Goal: Task Accomplishment & Management: Complete application form

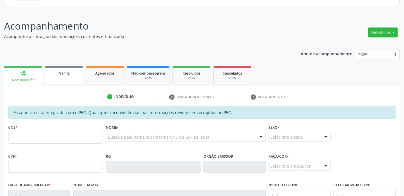
scroll to position [116, 0]
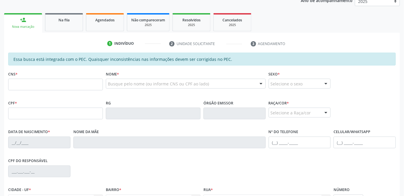
click at [37, 84] on input "text" at bounding box center [55, 85] width 95 height 12
type input "708 6000 6342 4384"
type input "020.389.394-89"
type input "[DATE]"
type input "[PERSON_NAME]"
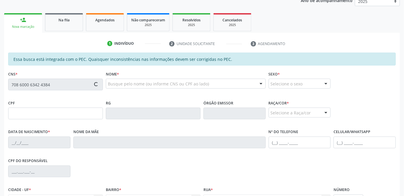
type input "[PHONE_NUMBER]"
type input "21"
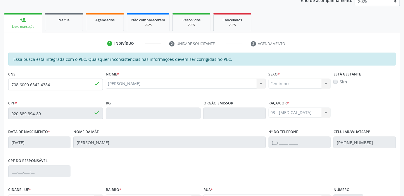
scroll to position [179, 0]
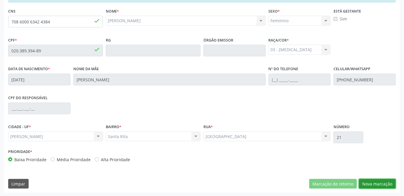
click at [380, 182] on button "Nova marcação" at bounding box center [377, 184] width 37 height 10
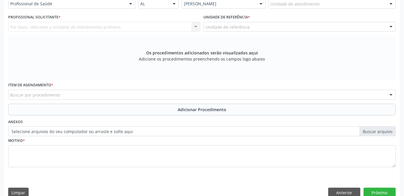
scroll to position [126, 0]
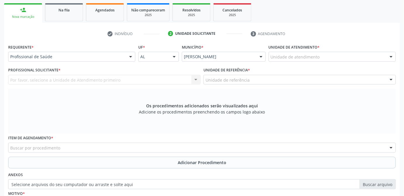
click at [131, 56] on div at bounding box center [130, 57] width 9 height 10
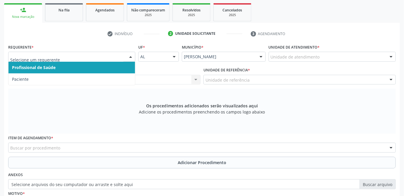
click at [57, 68] on span "Profissional de Saúde" at bounding box center [71, 68] width 127 height 12
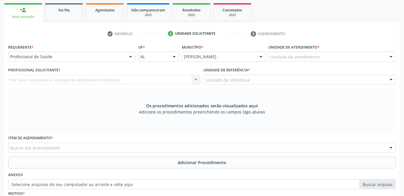
click at [191, 84] on div "Profissional Solicitante * Por favor, selecione a Unidade de Atendimento primei…" at bounding box center [104, 77] width 195 height 23
click at [188, 80] on div "Por favor, selecione a Unidade de Atendimento primeiro Nenhum resultado encontr…" at bounding box center [104, 80] width 192 height 10
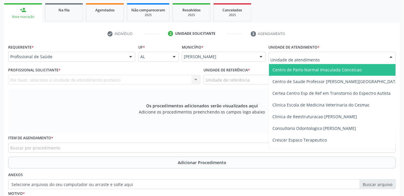
scroll to position [133, 0]
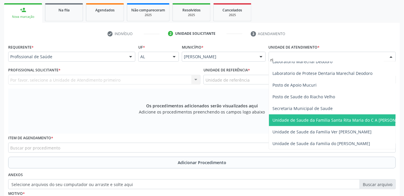
click at [319, 122] on span "Unidade de Saude da Familia Santa Rita Maria do C A [PERSON_NAME]" at bounding box center [342, 120] width 139 height 6
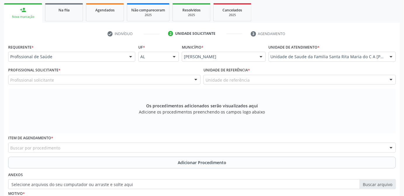
click at [65, 79] on div "Profissional solicitante" at bounding box center [104, 80] width 192 height 10
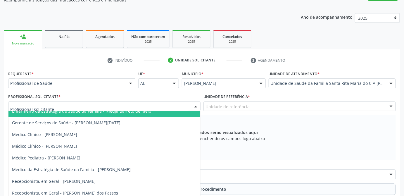
scroll to position [0, 0]
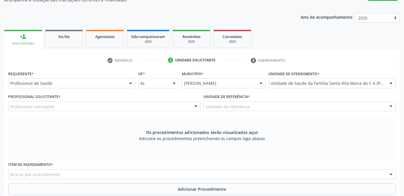
click at [63, 139] on div "Os procedimentos adicionados serão visualizados aqui Adicione os procedimentos …" at bounding box center [202, 137] width 388 height 45
click at [130, 82] on div at bounding box center [130, 84] width 9 height 10
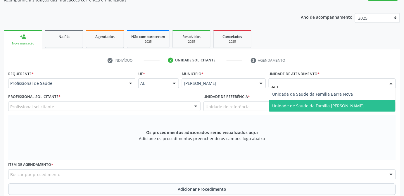
click at [299, 101] on span "Unidade de Saude da Familia [PERSON_NAME]" at bounding box center [332, 106] width 127 height 12
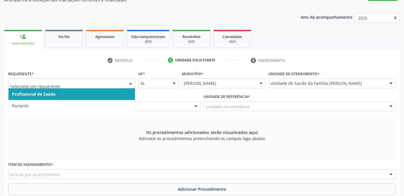
click at [125, 84] on div at bounding box center [71, 83] width 127 height 10
click at [97, 94] on span "Profissional de Saúde" at bounding box center [71, 94] width 127 height 12
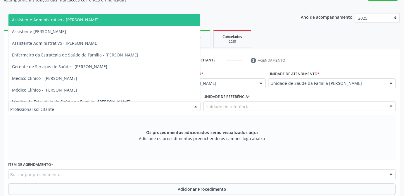
click at [89, 105] on div at bounding box center [104, 106] width 192 height 10
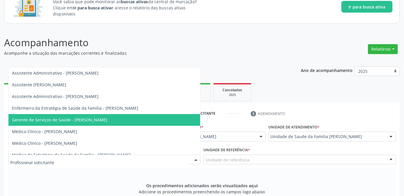
scroll to position [20, 0]
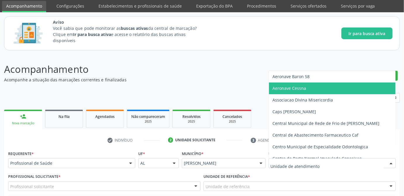
click at [345, 166] on div at bounding box center [332, 163] width 127 height 10
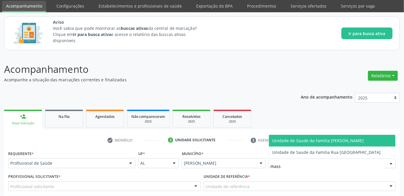
click at [294, 139] on span "Unidade de Saude da Familia [PERSON_NAME]" at bounding box center [319, 141] width 92 height 6
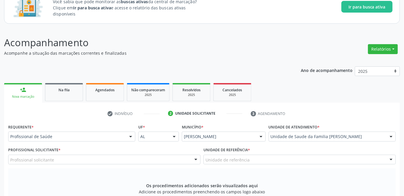
scroll to position [73, 0]
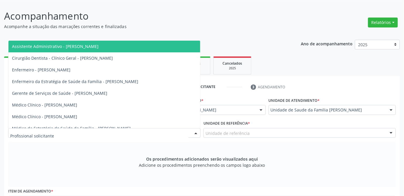
click at [196, 132] on div at bounding box center [196, 133] width 9 height 10
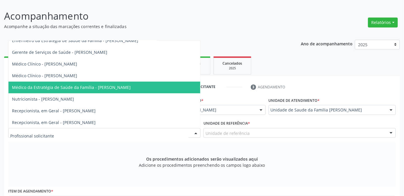
scroll to position [0, 0]
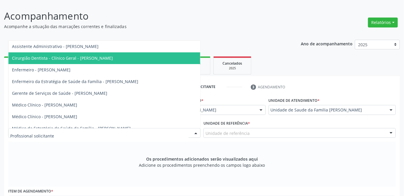
click at [294, 67] on ul "person_add Nova marcação Na fila Agendados Não compareceram 2025 Resolvidos 202…" at bounding box center [202, 65] width 396 height 21
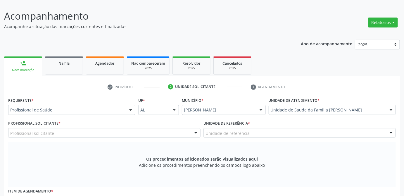
click at [97, 158] on div "Os procedimentos adicionados serão visualizados aqui Adicione os procedimentos …" at bounding box center [202, 164] width 388 height 45
click at [364, 177] on div "Os procedimentos adicionados serão visualizados aqui Adicione os procedimentos …" at bounding box center [202, 164] width 388 height 45
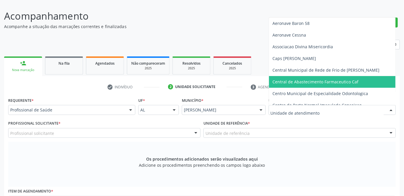
click at [346, 113] on div at bounding box center [332, 110] width 127 height 10
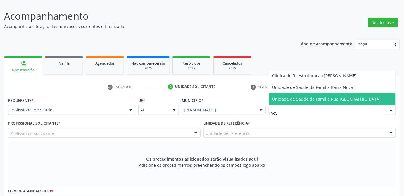
click at [320, 96] on span "Unidade de Saude da Familia Rua [GEOGRAPHIC_DATA]" at bounding box center [327, 99] width 108 height 6
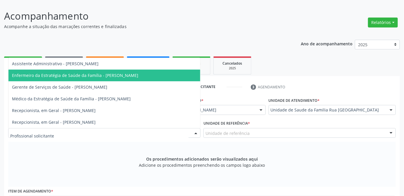
click at [124, 131] on div at bounding box center [104, 133] width 192 height 10
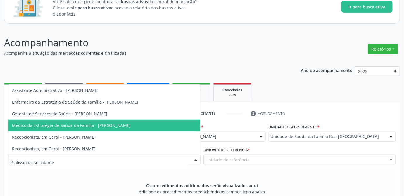
scroll to position [73, 0]
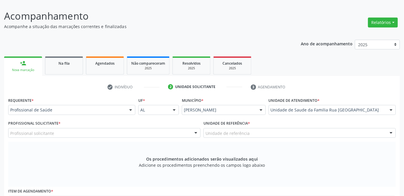
click at [83, 168] on div "Os procedimentos adicionados serão visualizados aqui Adicione os procedimentos …" at bounding box center [202, 164] width 388 height 45
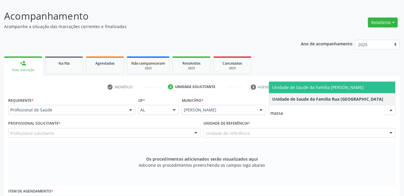
click at [305, 88] on span "Unidade de Saude da Familia [PERSON_NAME]" at bounding box center [319, 88] width 92 height 6
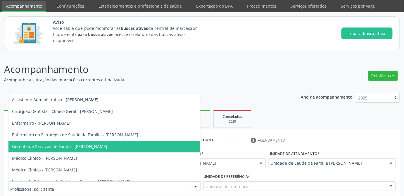
scroll to position [0, 0]
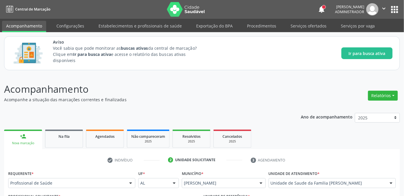
click at [222, 84] on p "Acompanhamento" at bounding box center [142, 89] width 277 height 15
click at [262, 98] on p "Acompanhe a situação das marcações correntes e finalizadas" at bounding box center [142, 99] width 277 height 6
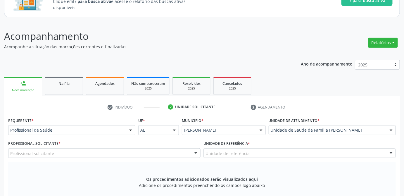
scroll to position [80, 0]
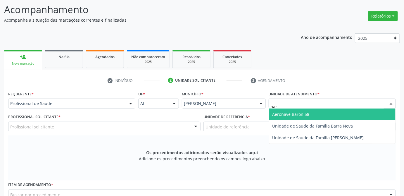
type input "barr"
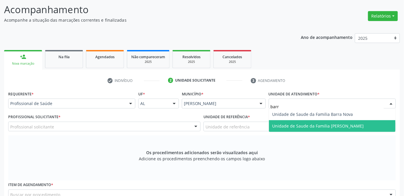
click at [337, 122] on span "Unidade de Saude da Familia [PERSON_NAME]" at bounding box center [332, 126] width 127 height 12
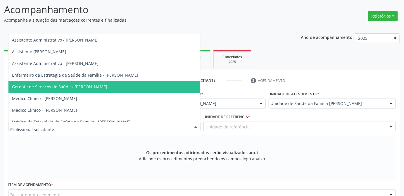
click at [97, 128] on div at bounding box center [104, 127] width 192 height 10
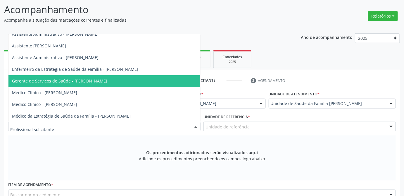
scroll to position [0, 0]
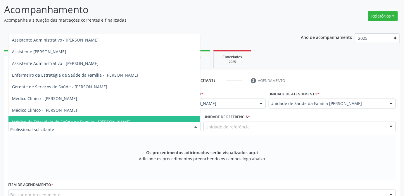
click at [308, 155] on div "Os procedimentos adicionados serão visualizados aqui Adicione os procedimentos …" at bounding box center [202, 157] width 388 height 45
